Goal: Navigation & Orientation: Find specific page/section

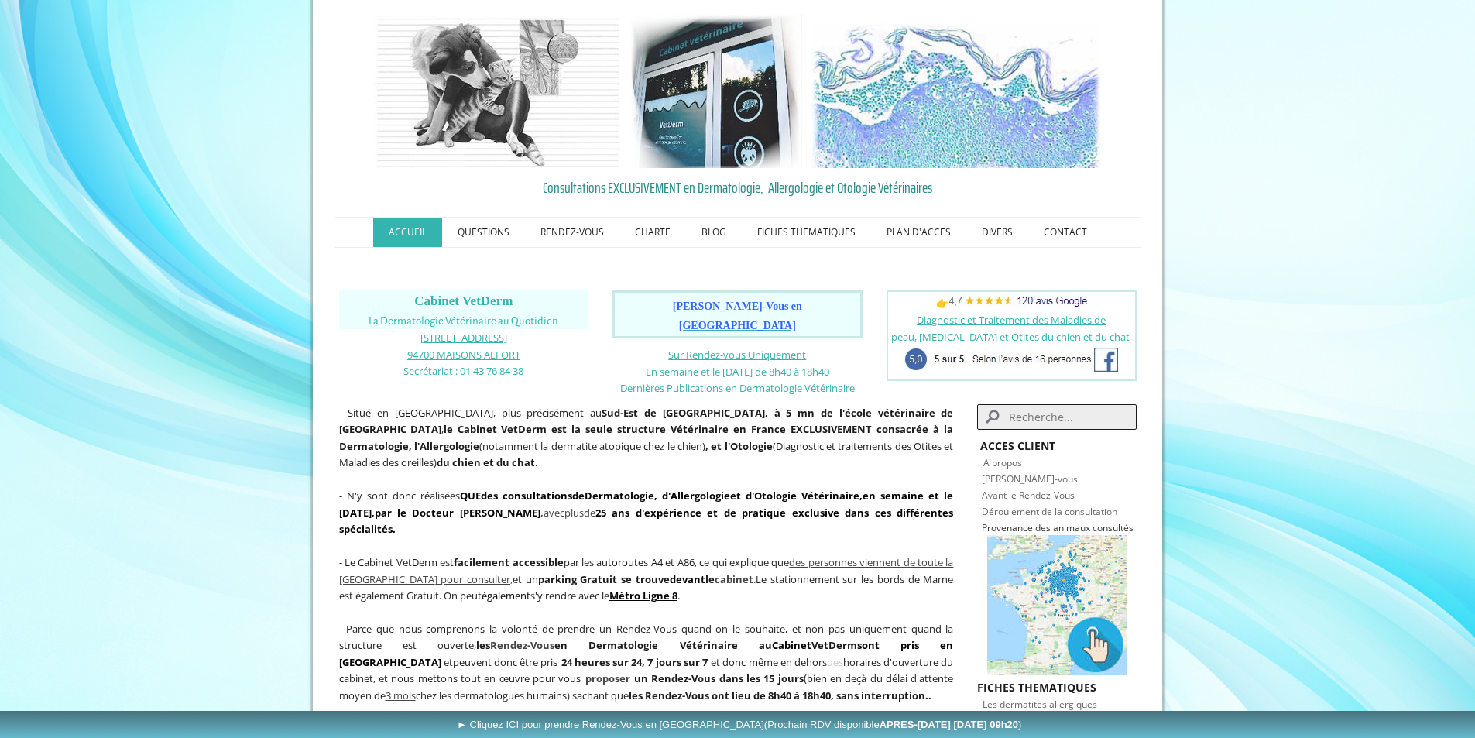
scroll to position [37, 0]
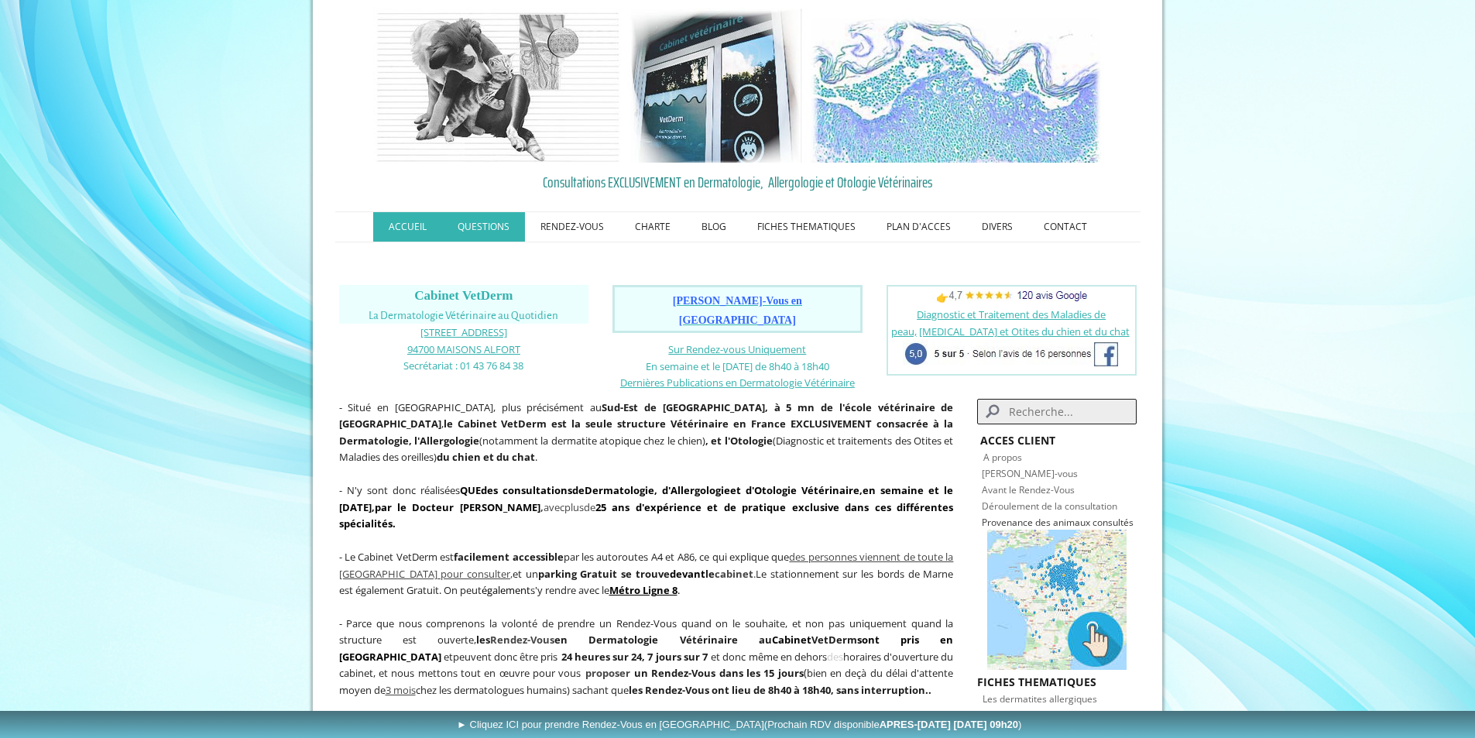
click at [503, 228] on link "QUESTIONS" at bounding box center [483, 226] width 83 height 29
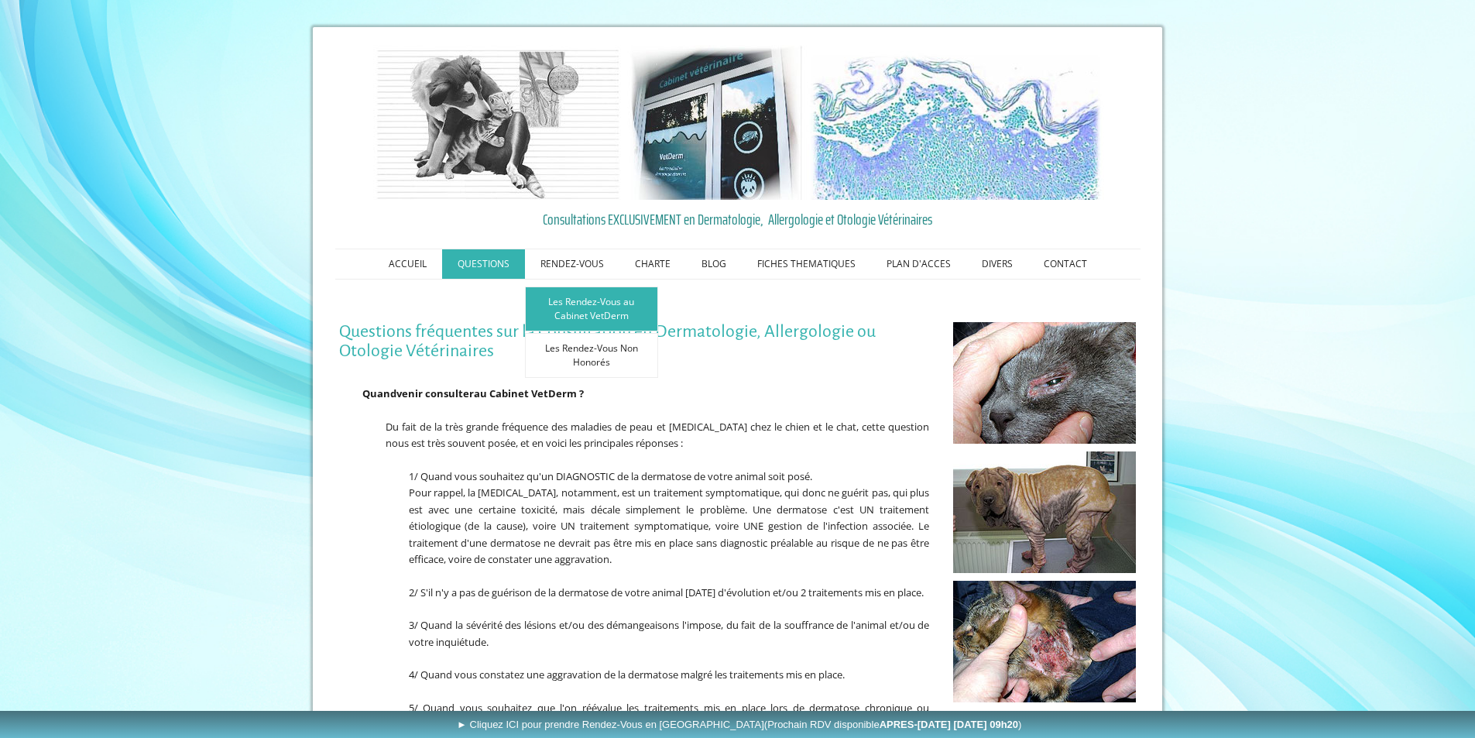
click at [592, 304] on link "Les Rendez-Vous au Cabinet VetDerm" at bounding box center [591, 309] width 133 height 45
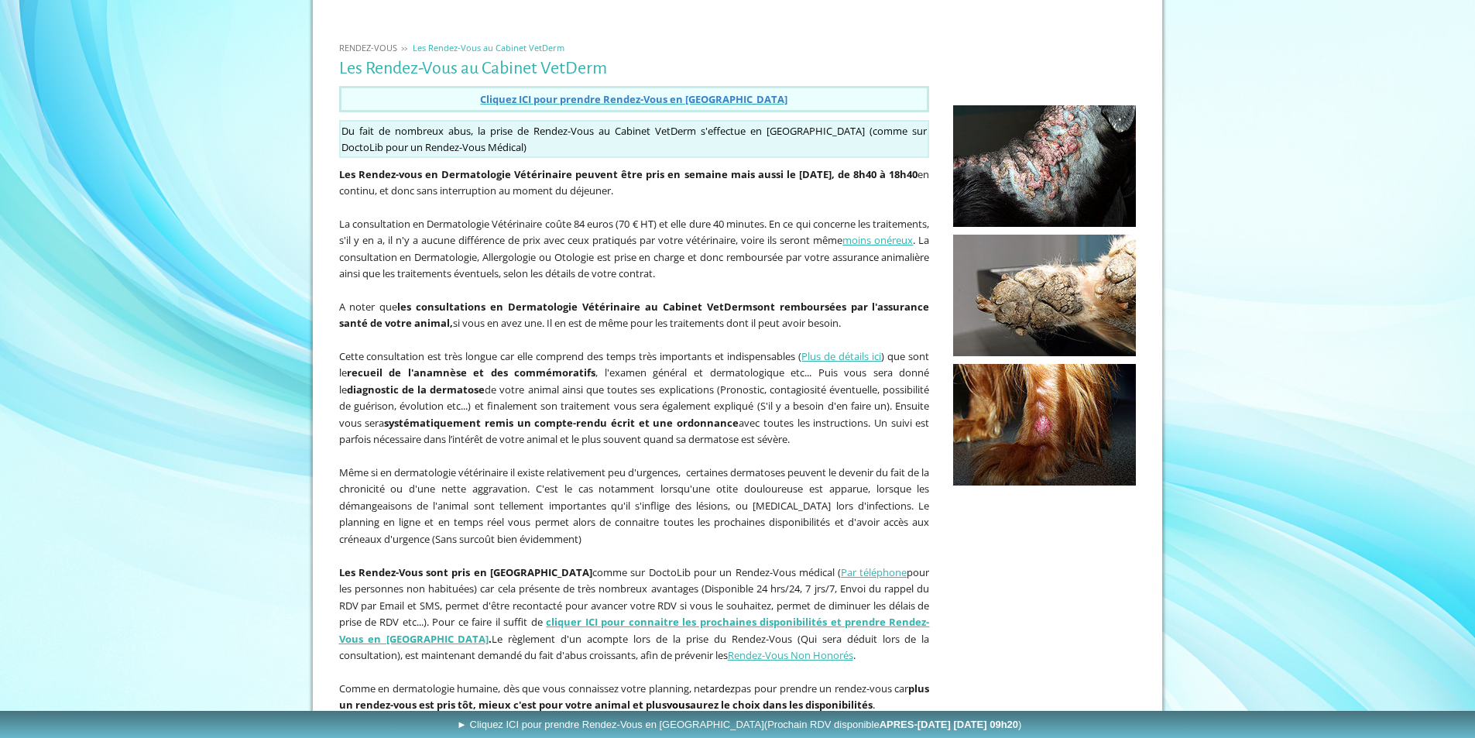
scroll to position [293, 0]
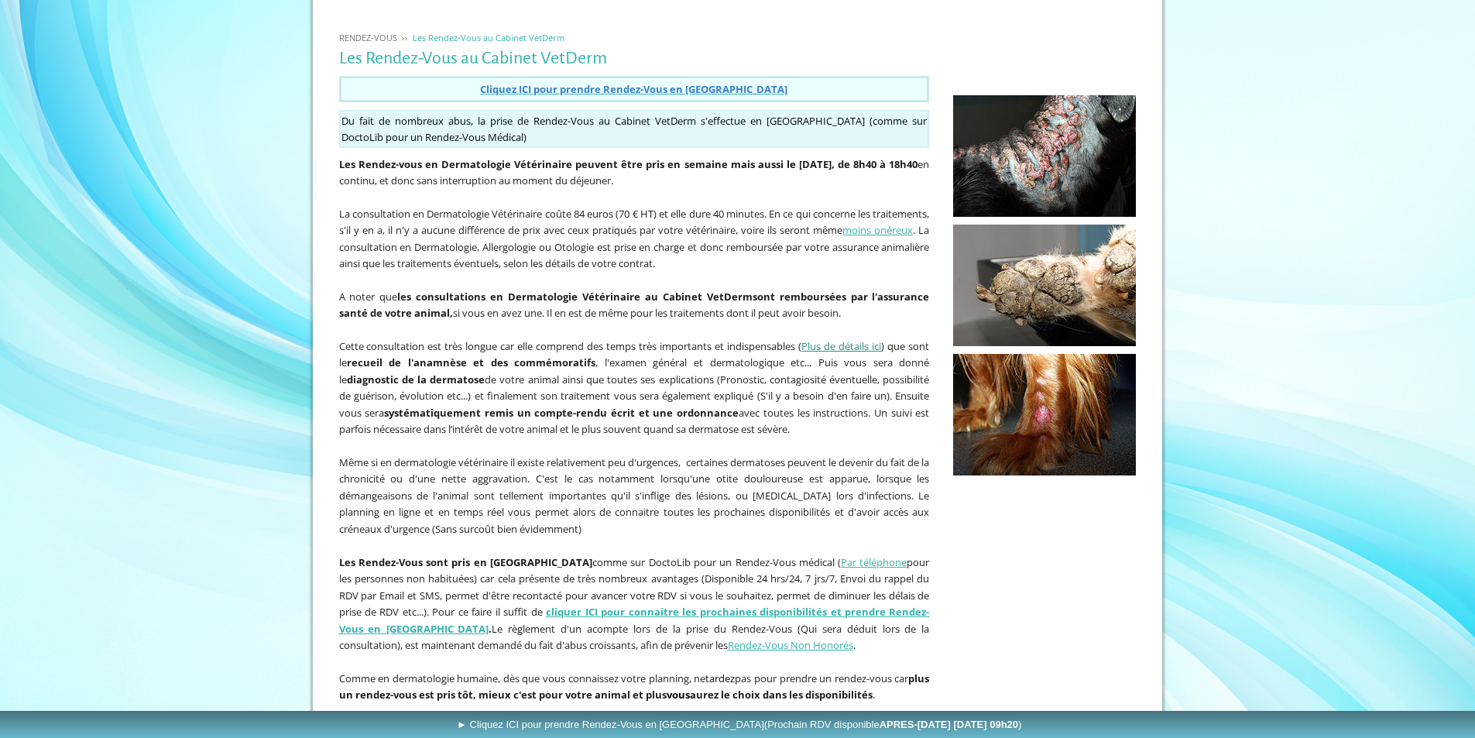
click at [836, 346] on link "Plus de détails ici" at bounding box center [842, 346] width 80 height 14
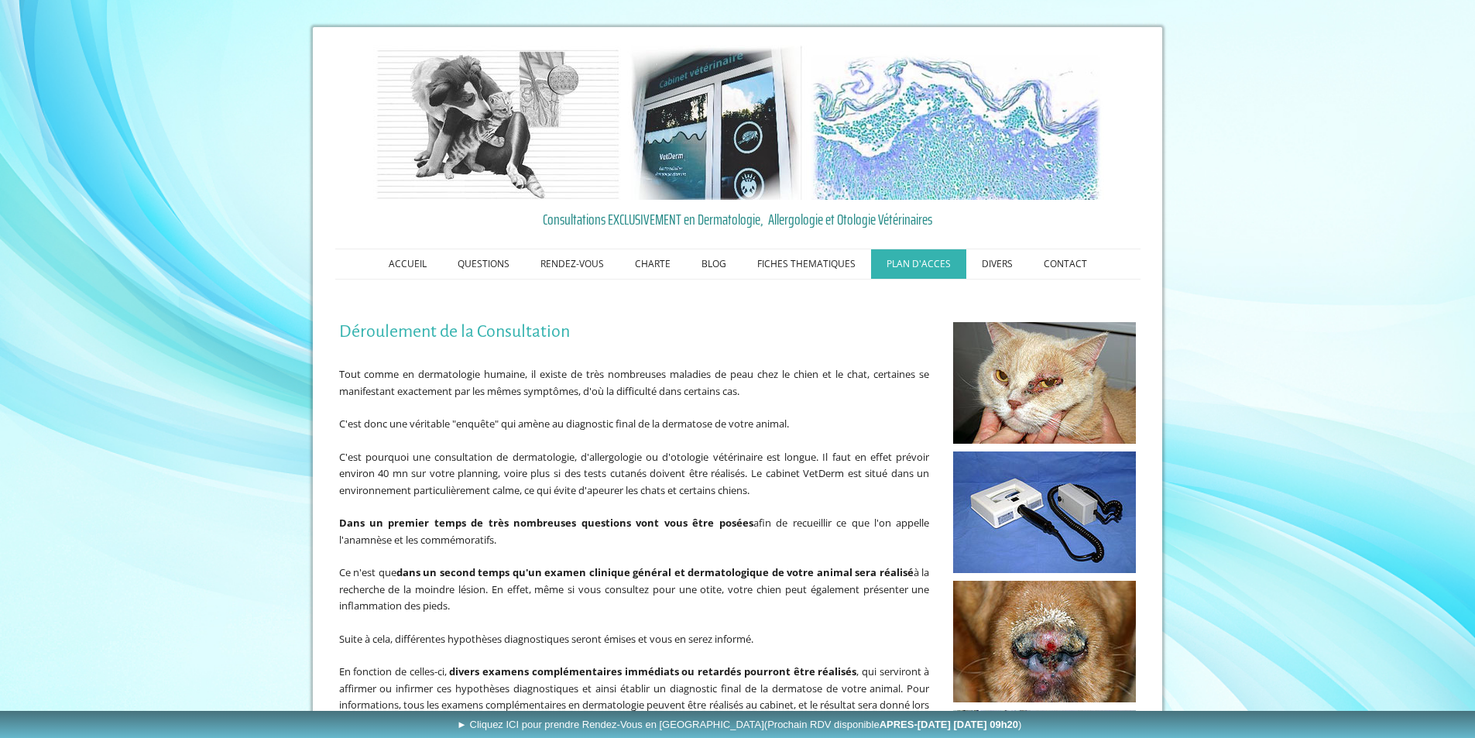
click at [932, 263] on link "PLAN D'ACCES" at bounding box center [918, 263] width 95 height 29
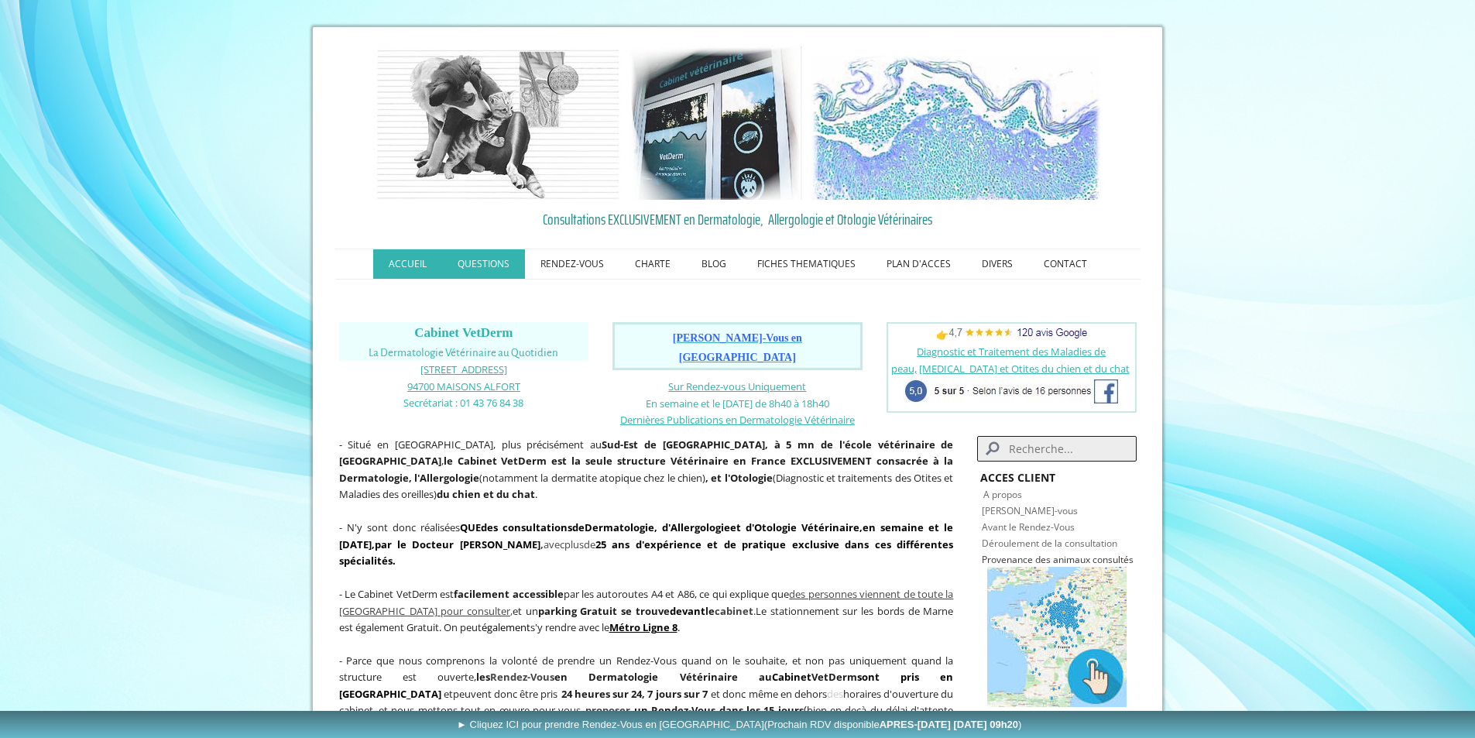
click at [476, 259] on link "QUESTIONS" at bounding box center [483, 263] width 83 height 29
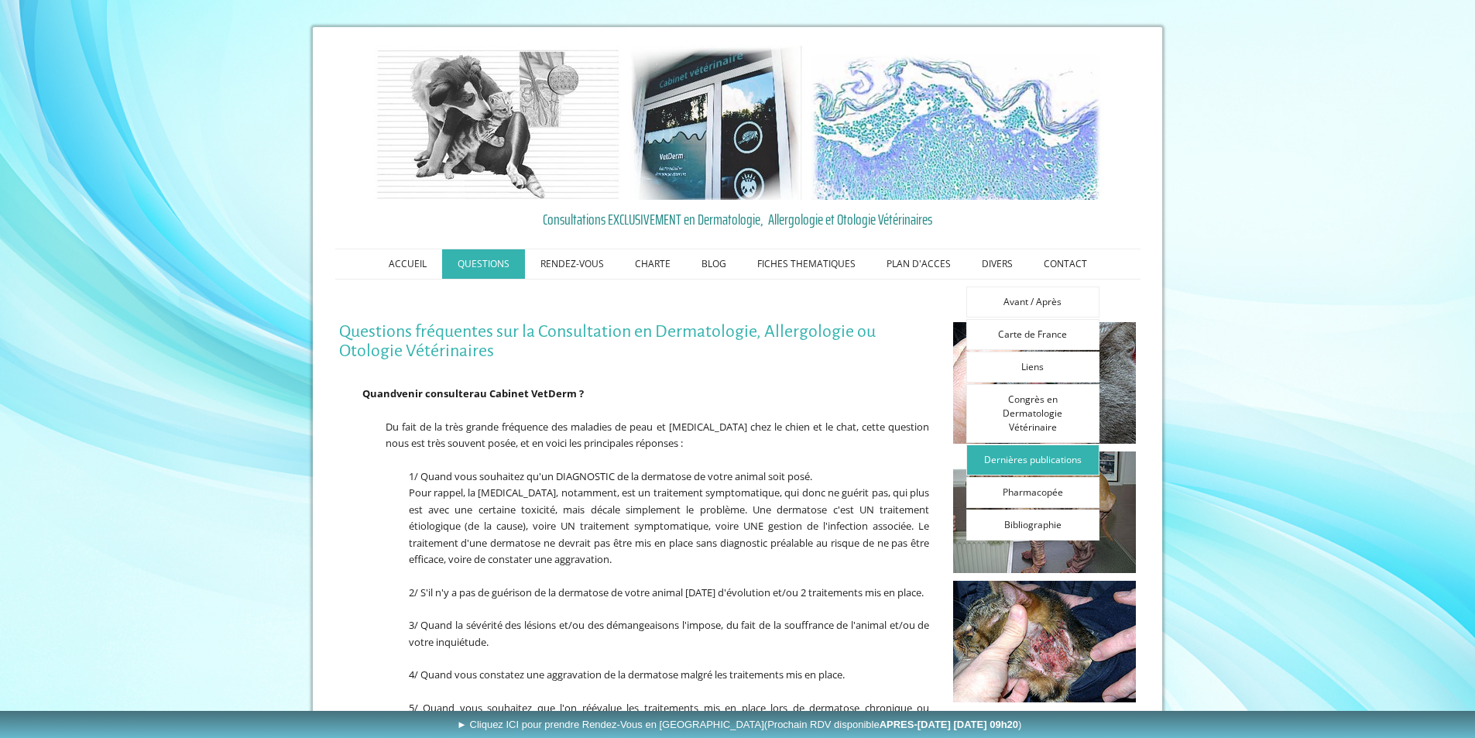
click at [1025, 465] on link "Dernières publications" at bounding box center [1033, 460] width 133 height 31
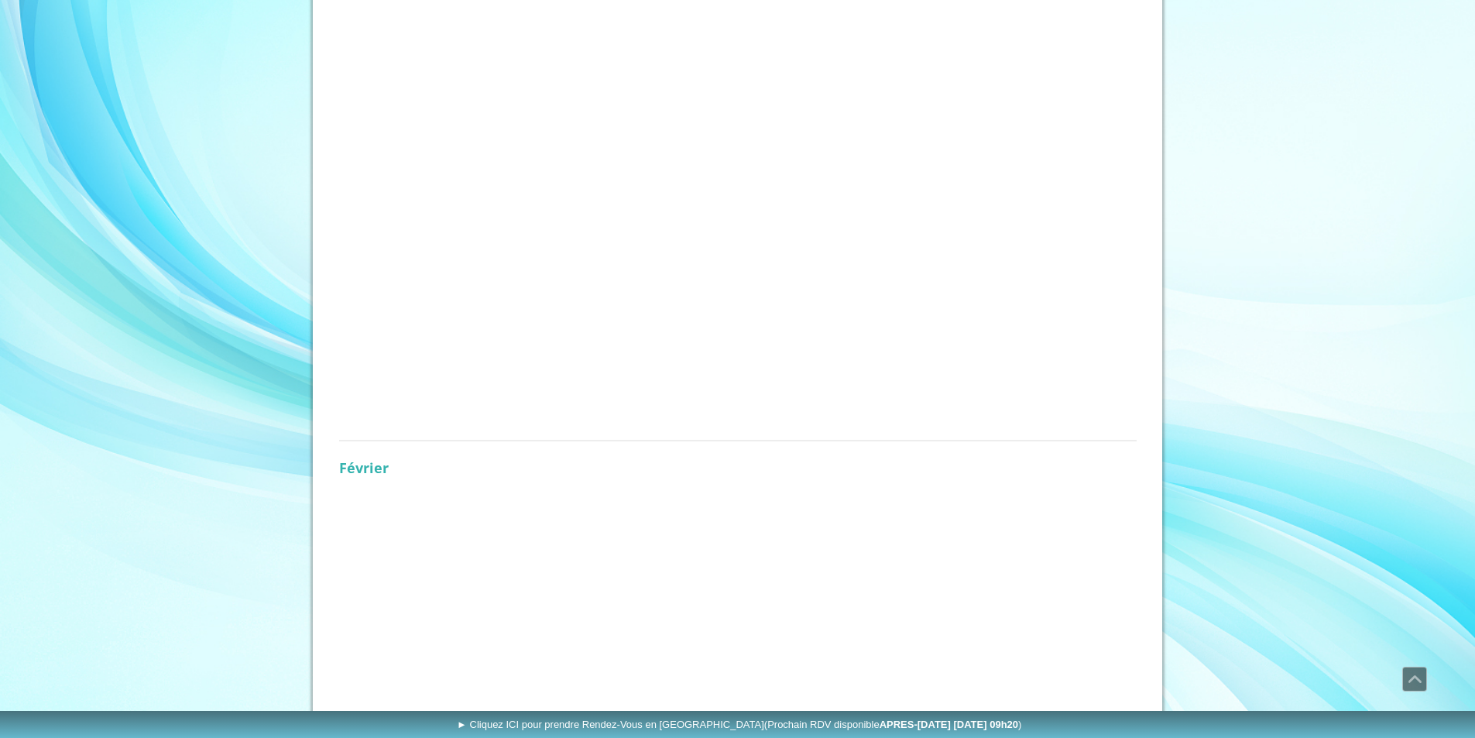
scroll to position [510, 0]
